Goal: Transaction & Acquisition: Purchase product/service

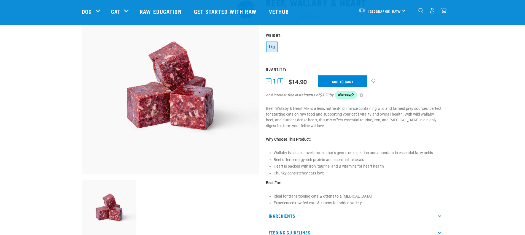
scroll to position [86, 0]
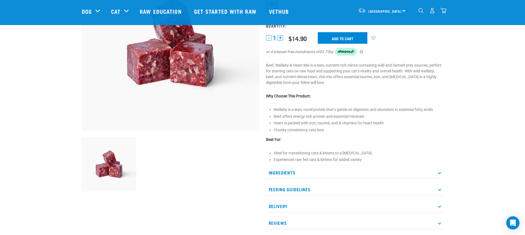
click at [324, 173] on p "Ingredients" at bounding box center [355, 173] width 178 height 12
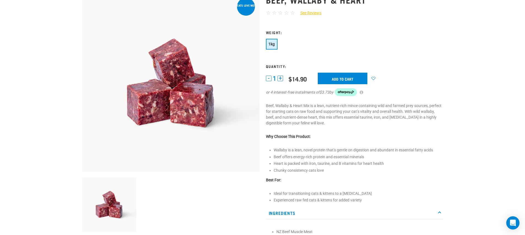
scroll to position [0, 0]
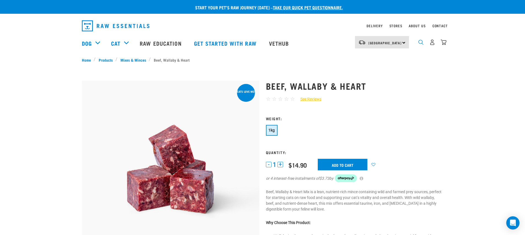
click at [421, 45] on img "dropdown navigation" at bounding box center [421, 42] width 5 height 5
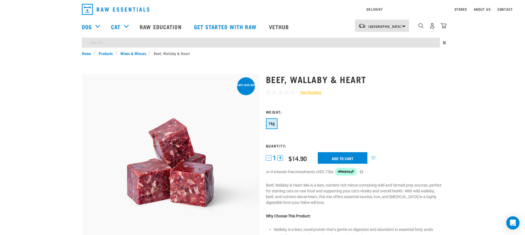
type input "wallaby heart"
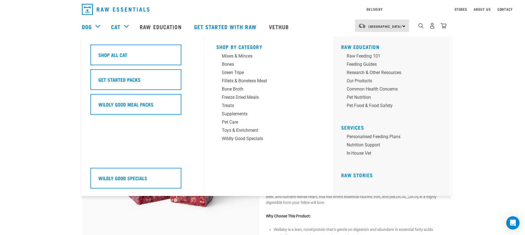
click at [152, 53] on div "Shop All Cat Get Started Packs Wildly Good Meal Packs Wildly Good Specials" at bounding box center [145, 116] width 117 height 160
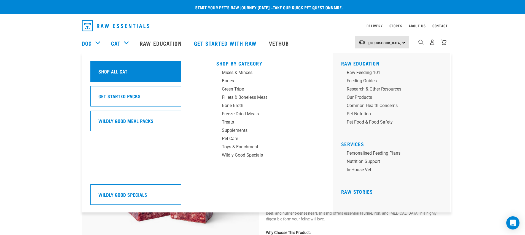
click at [159, 68] on div "Shop All Cat" at bounding box center [135, 71] width 91 height 21
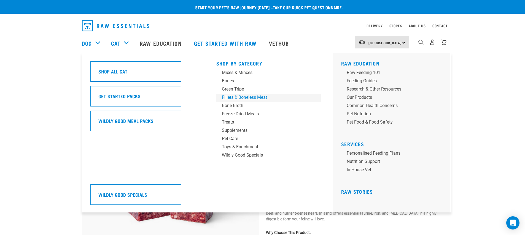
click at [252, 97] on div "Fillets & Boneless Meat" at bounding box center [265, 97] width 86 height 7
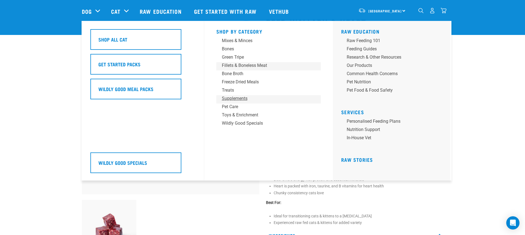
scroll to position [33, 0]
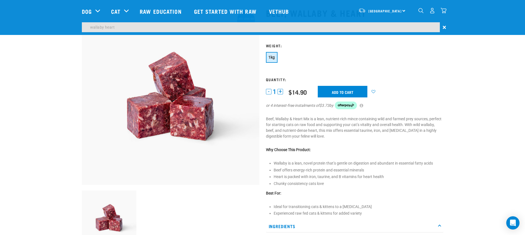
click at [50, 132] on div "Start your pet’s raw journey [DATE] – take our quick pet questionnaire. Deliver…" at bounding box center [262, 223] width 525 height 512
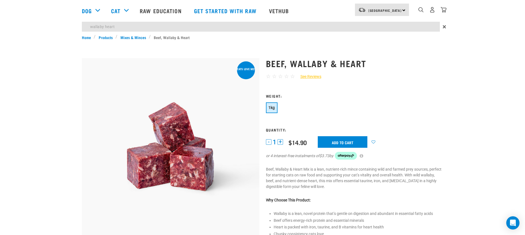
scroll to position [0, 0]
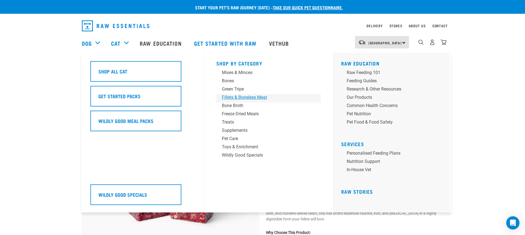
click at [250, 97] on div "Fillets & Boneless Meat" at bounding box center [265, 97] width 86 height 7
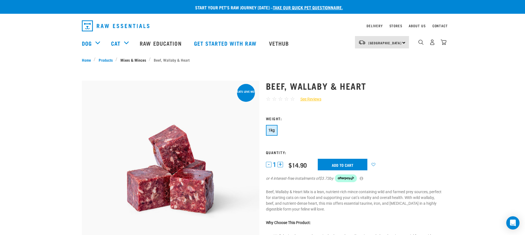
click at [128, 63] on link "Mixes & Minces" at bounding box center [132, 60] width 31 height 6
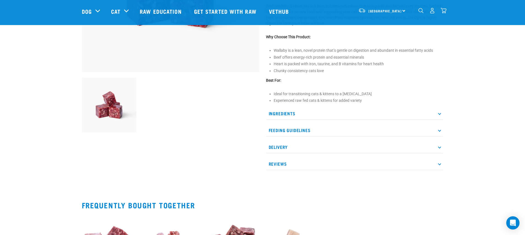
scroll to position [251, 0]
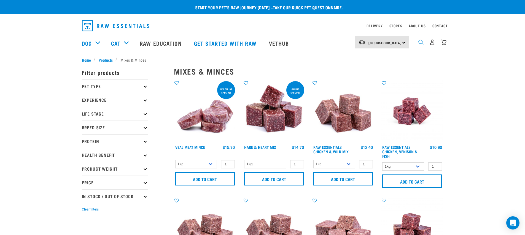
click at [422, 44] on img "dropdown navigation" at bounding box center [421, 42] width 5 height 5
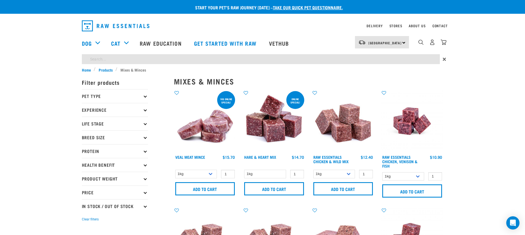
click at [357, 64] on div "×" at bounding box center [262, 60] width 525 height 13
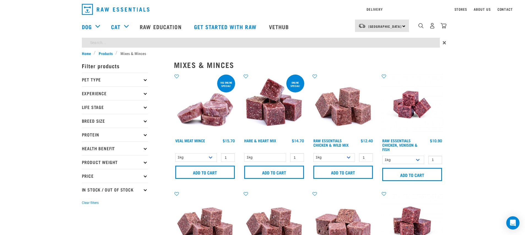
click at [99, 45] on input "search" at bounding box center [261, 43] width 358 height 10
type input "wallaby"
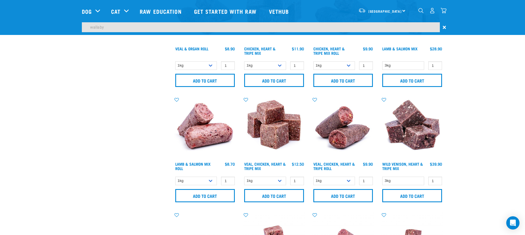
scroll to position [495, 0]
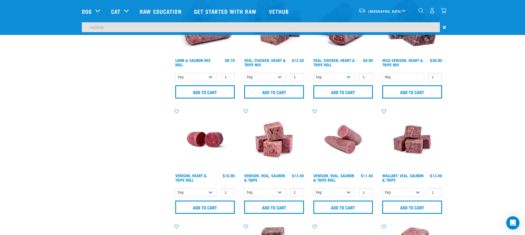
click at [410, 27] on input "wallaby" at bounding box center [261, 27] width 358 height 10
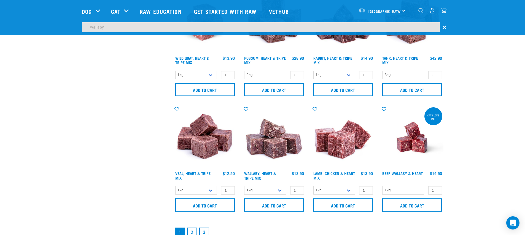
scroll to position [652, 0]
